Goal: Navigation & Orientation: Find specific page/section

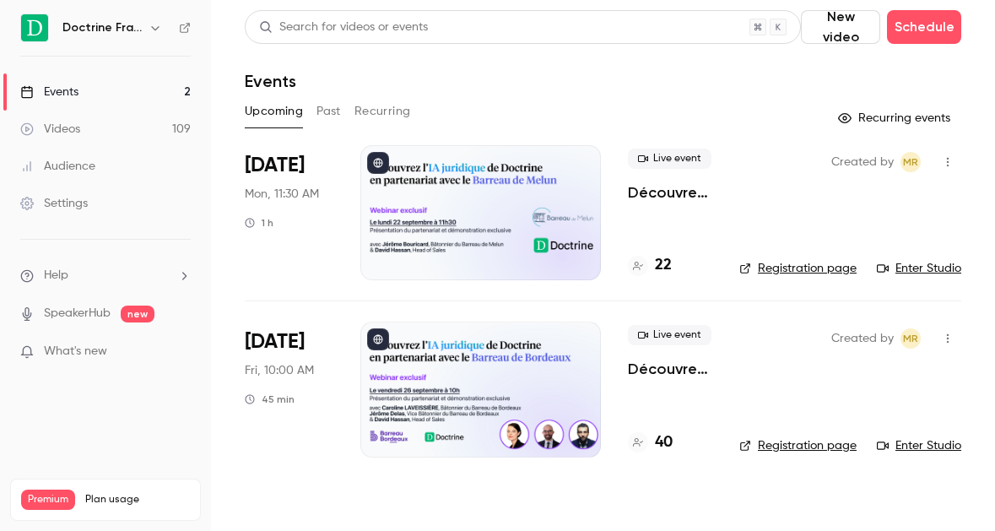
click at [144, 30] on div "Doctrine France" at bounding box center [113, 28] width 103 height 20
click at [152, 30] on icon "button" at bounding box center [156, 28] width 14 height 14
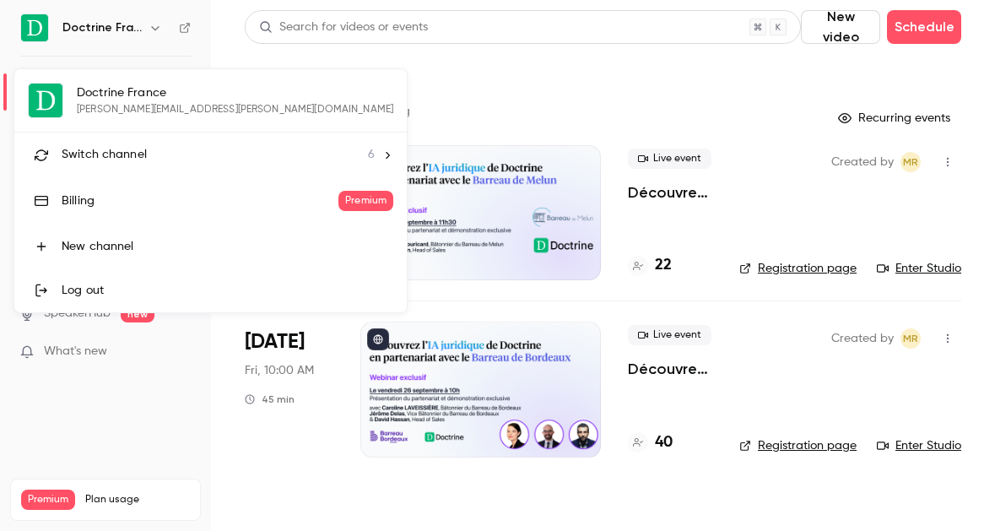
click at [132, 149] on span "Switch channel" at bounding box center [104, 155] width 85 height 18
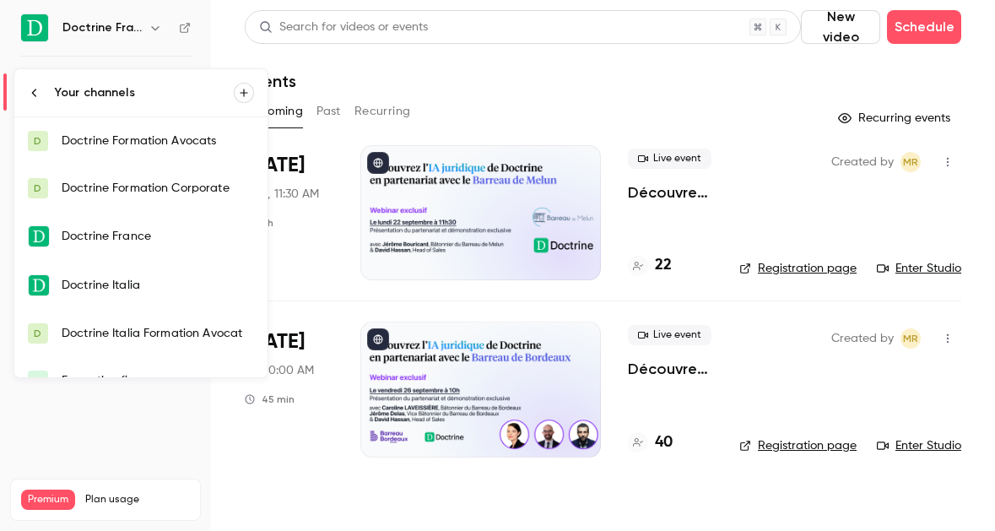
click at [138, 140] on div "Doctrine Formation Avocats" at bounding box center [158, 140] width 192 height 17
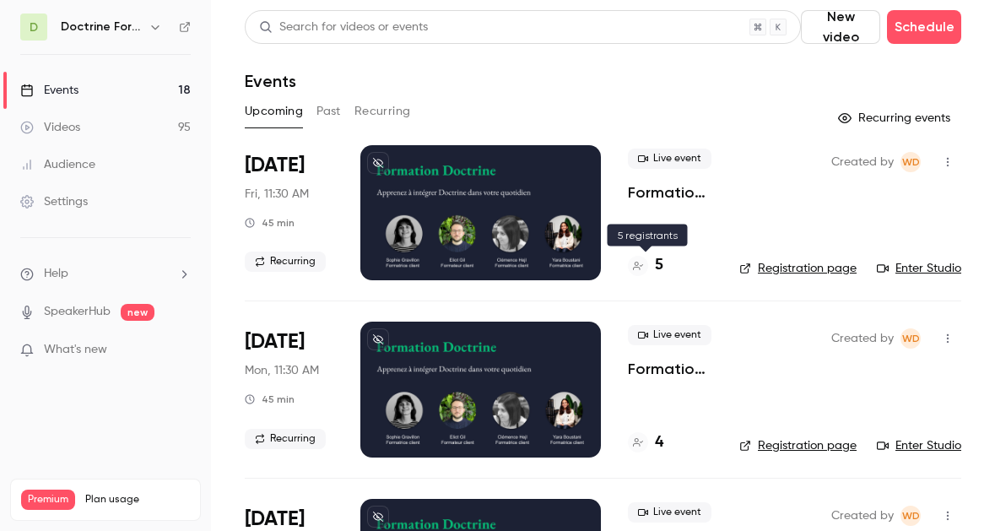
click at [659, 268] on h4 "5" at bounding box center [659, 265] width 8 height 23
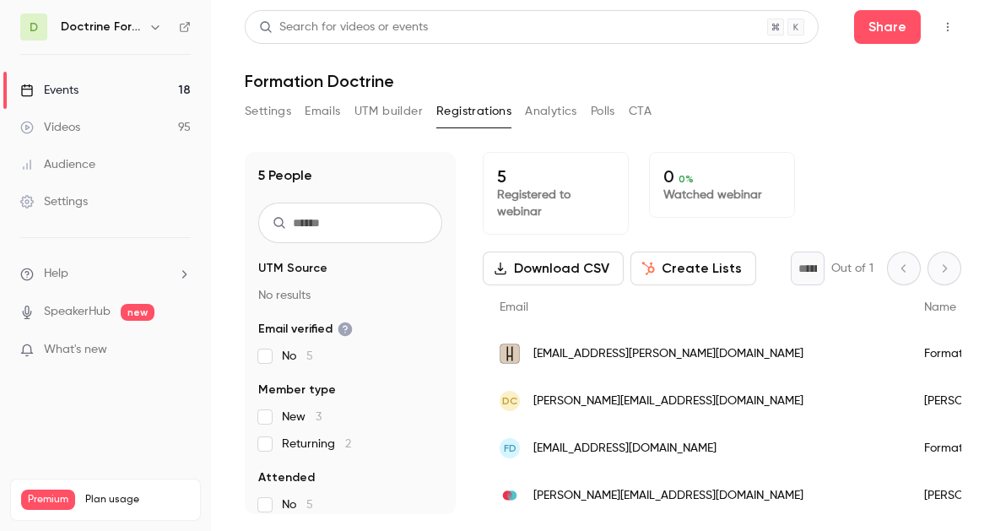
scroll to position [52, 0]
